Goal: Information Seeking & Learning: Learn about a topic

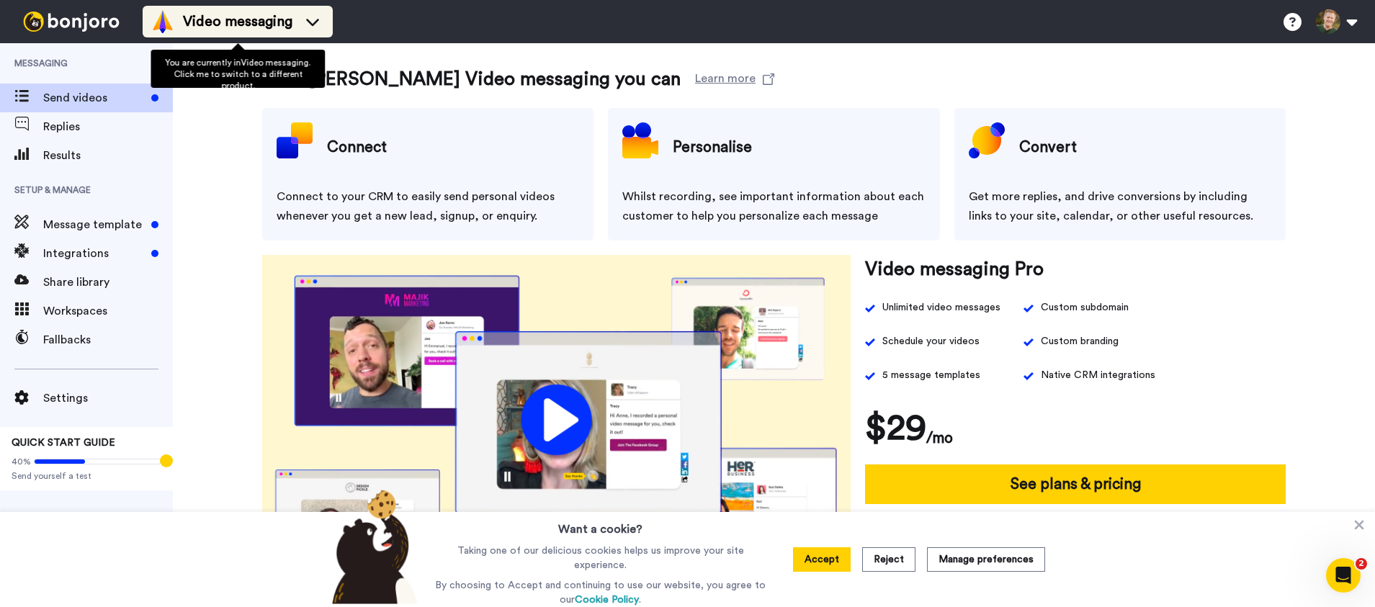
click at [196, 7] on li "Video messaging" at bounding box center [238, 22] width 190 height 32
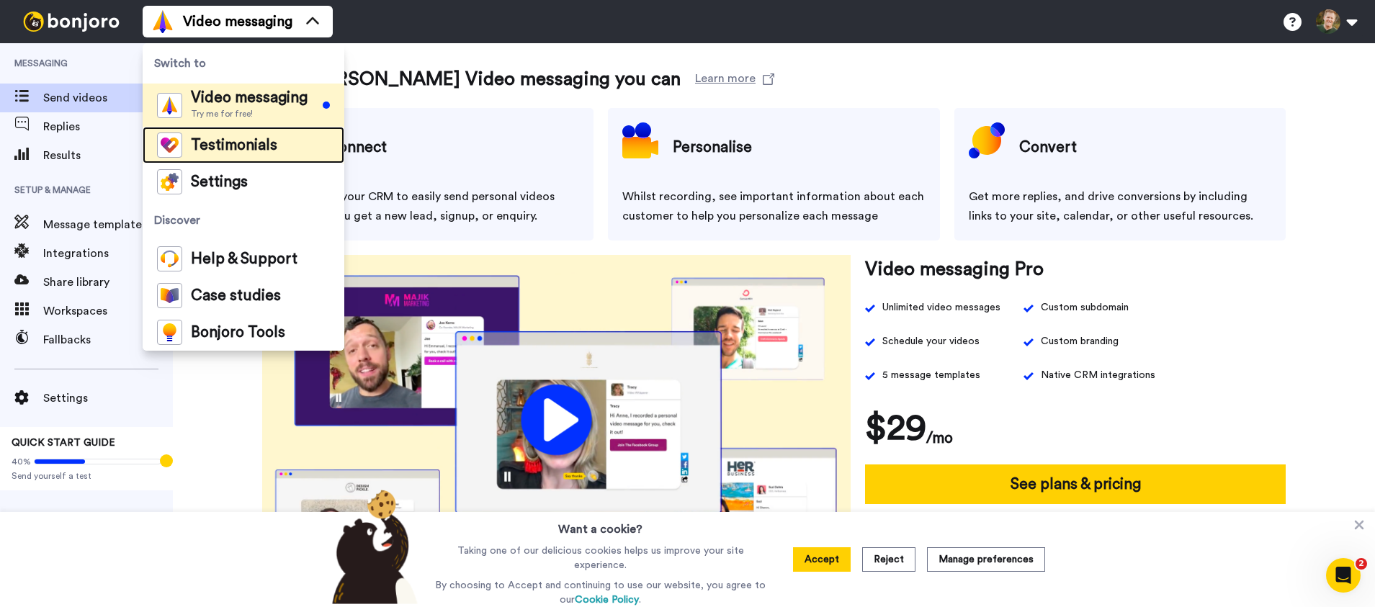
click at [250, 151] on span "Testimonials" at bounding box center [234, 145] width 86 height 14
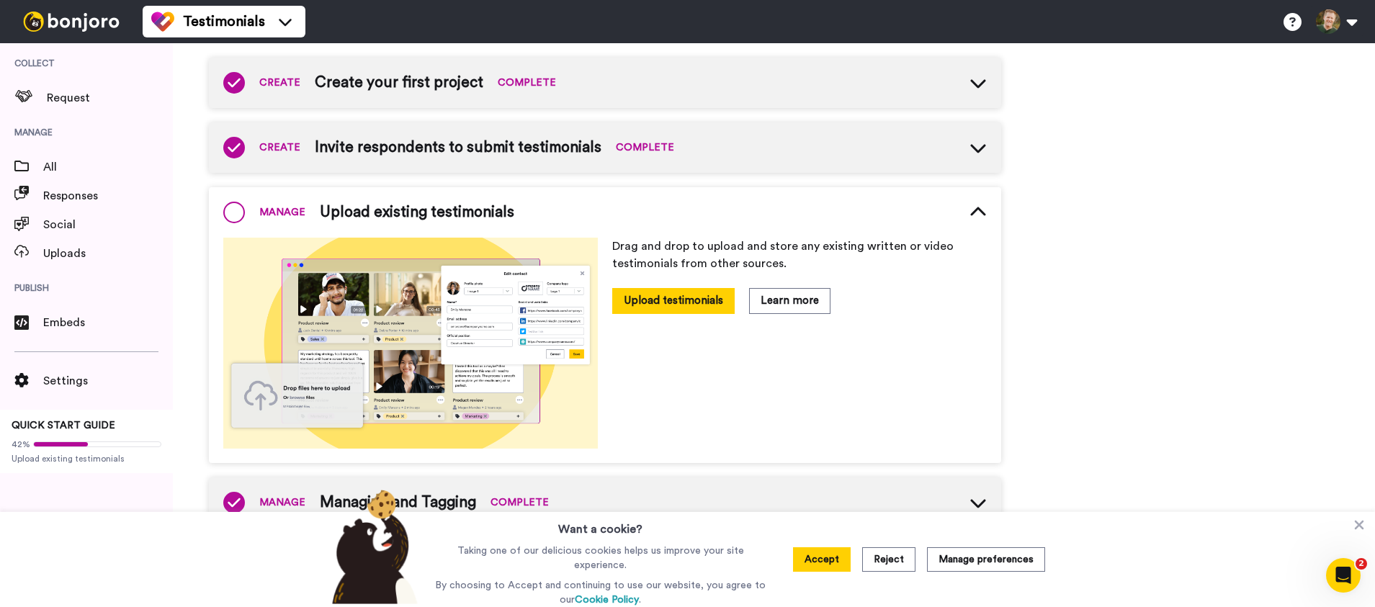
scroll to position [312, 0]
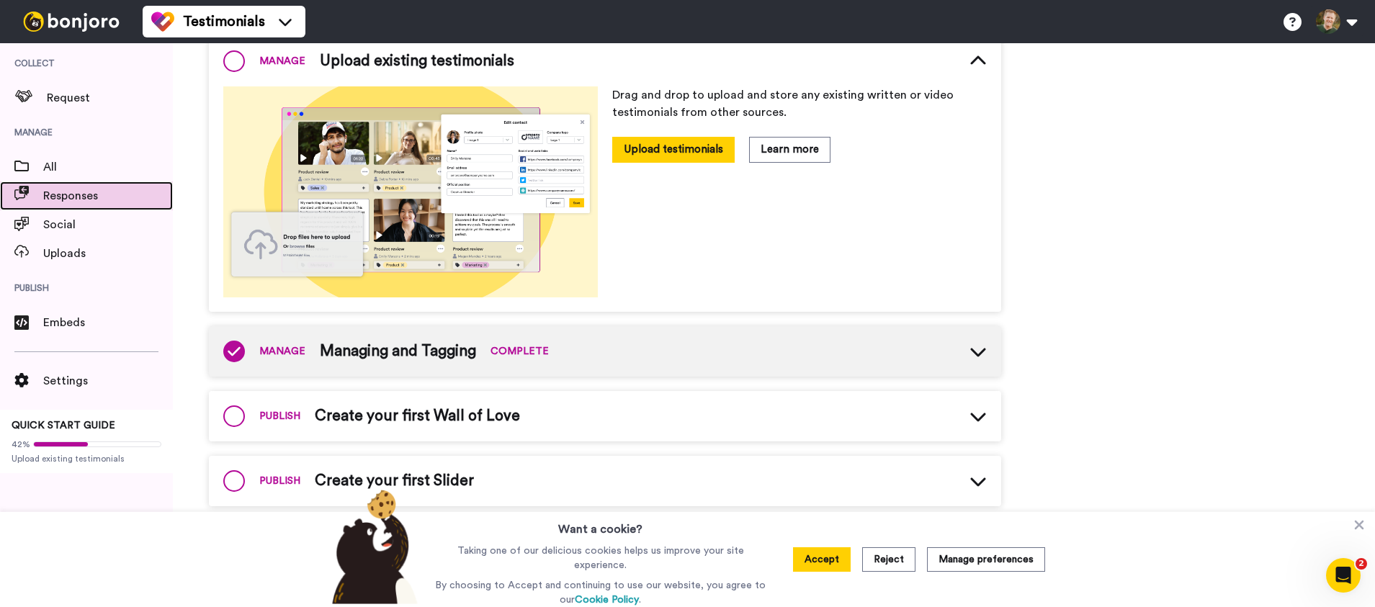
click at [68, 194] on span "Responses" at bounding box center [108, 195] width 130 height 17
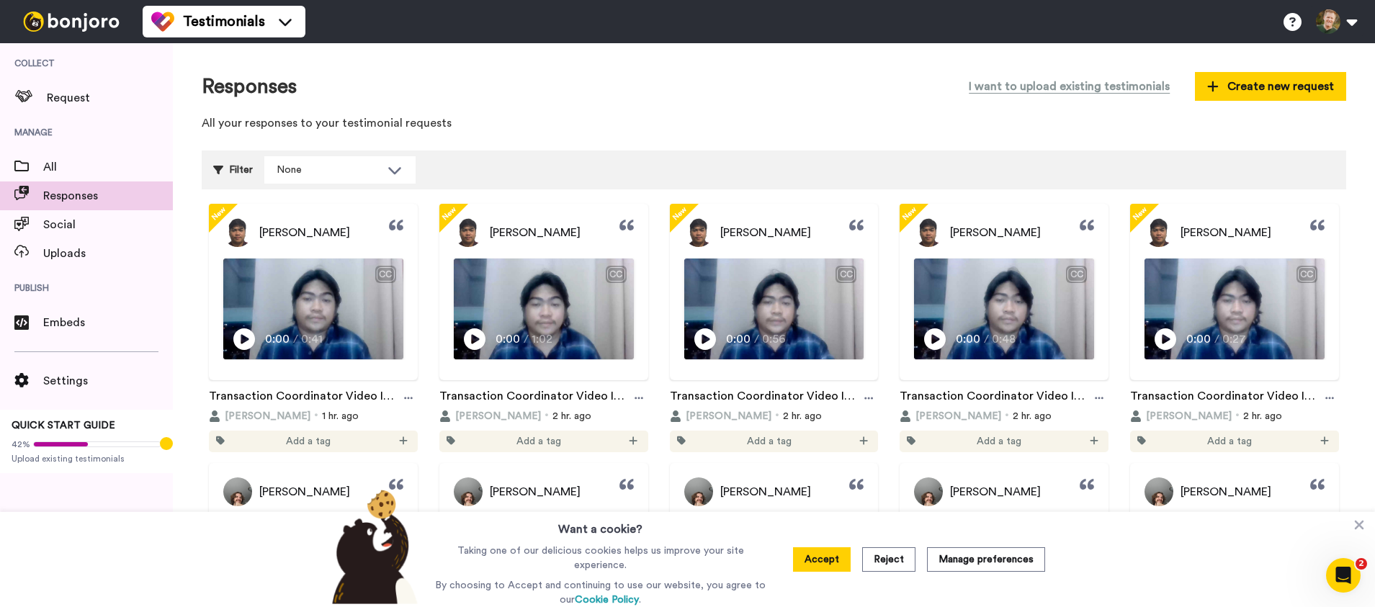
click at [778, 120] on p "All your responses to your testimonial requests" at bounding box center [774, 123] width 1144 height 17
